Goal: Find specific fact: Find contact information

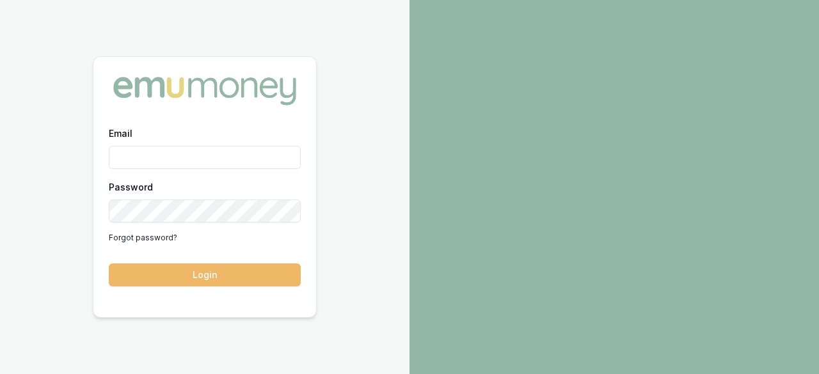
type input "laura.lamicela@emumoney.com.au"
click at [169, 268] on button "Login" at bounding box center [205, 275] width 192 height 23
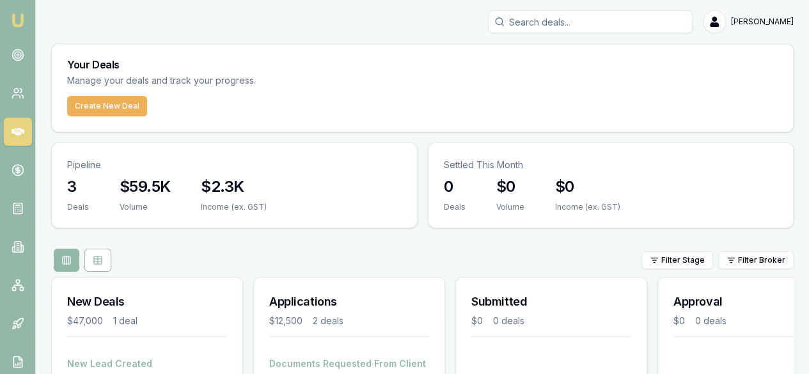
scroll to position [74, 0]
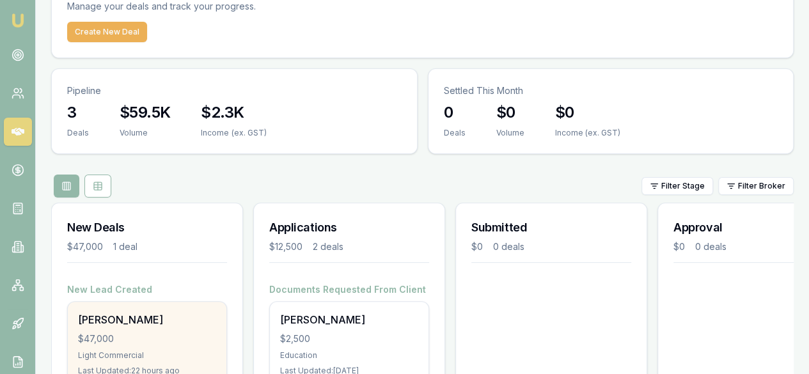
click at [141, 312] on div "[PERSON_NAME]" at bounding box center [147, 319] width 138 height 15
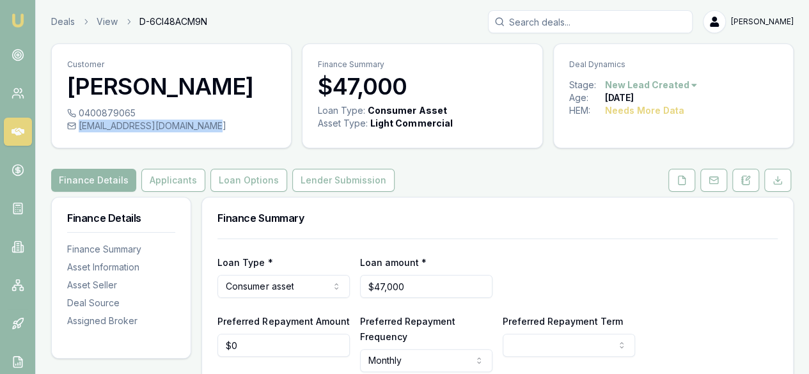
click at [212, 127] on div "poojanmaheshpatel@gmail.com" at bounding box center [171, 126] width 209 height 13
copy div "poojanmaheshpatel@gmail.com"
